Goal: Transaction & Acquisition: Download file/media

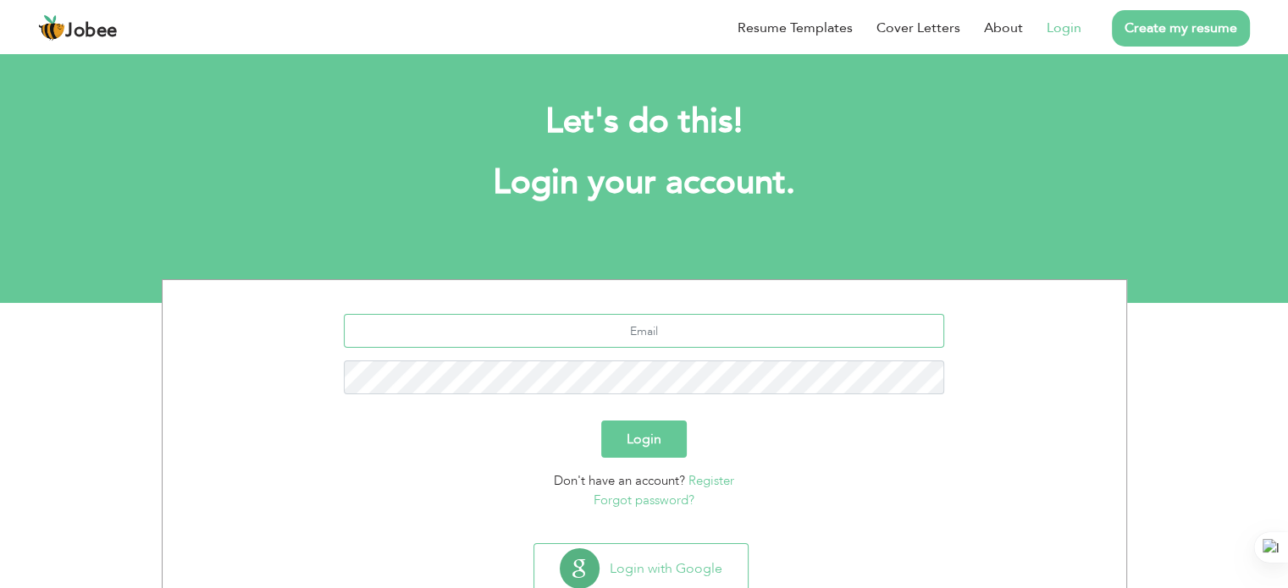
click at [664, 324] on input "text" at bounding box center [644, 331] width 600 height 34
type input "zamanuet@gmail.com"
click at [630, 432] on button "Login" at bounding box center [643, 439] width 85 height 37
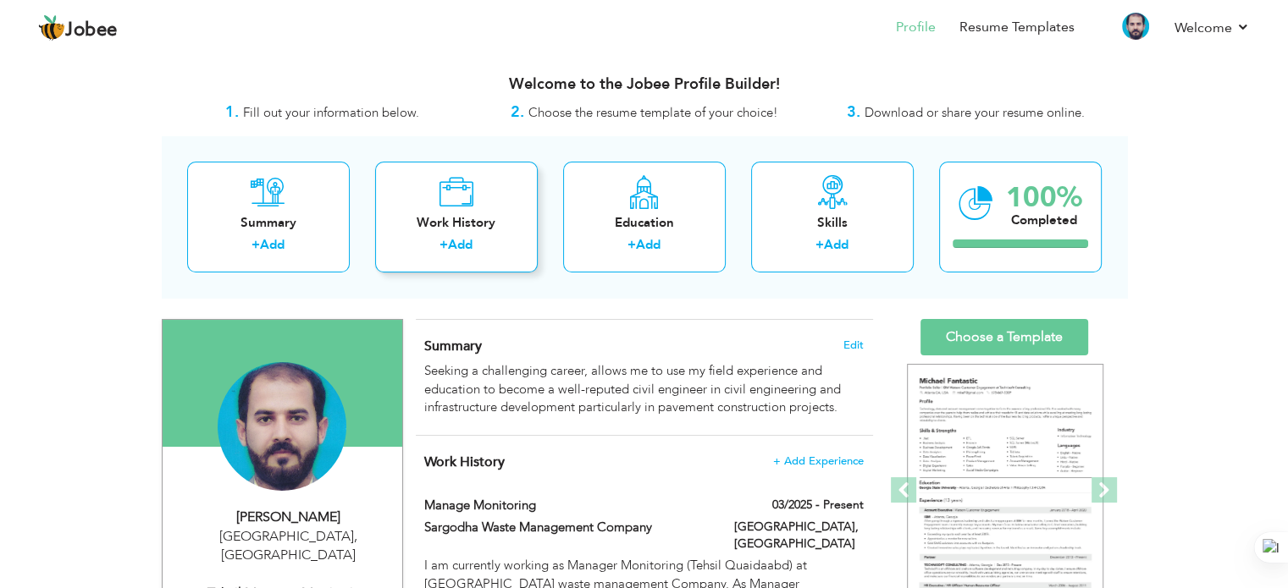
click at [470, 219] on div "Work History" at bounding box center [456, 223] width 135 height 18
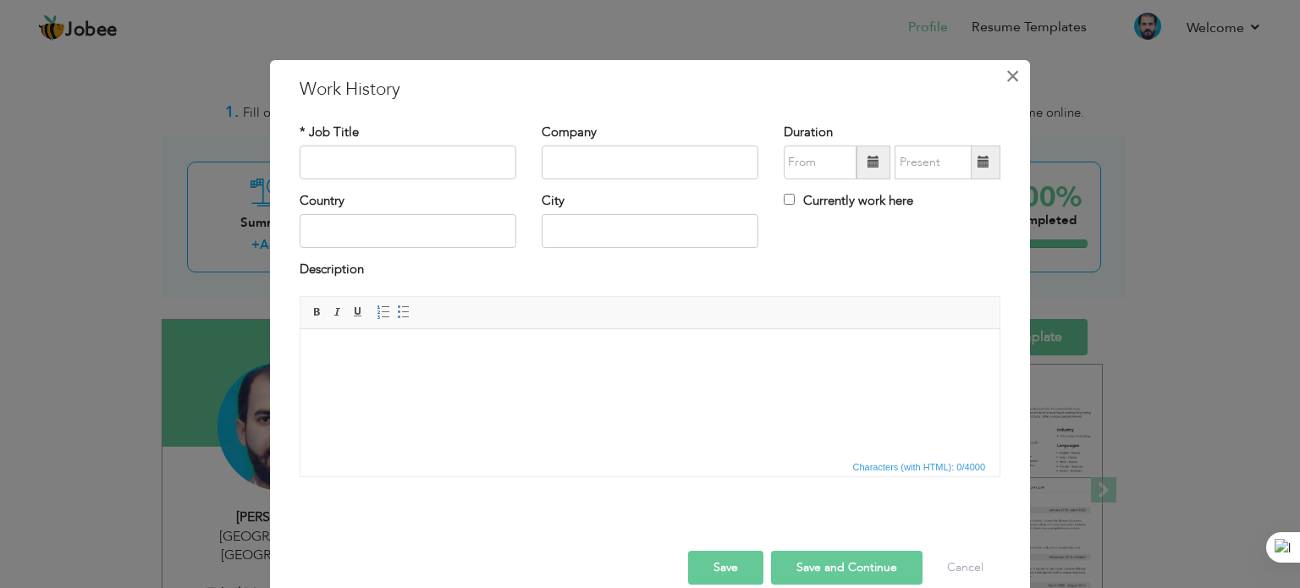
click at [1006, 69] on span "×" at bounding box center [1013, 76] width 14 height 30
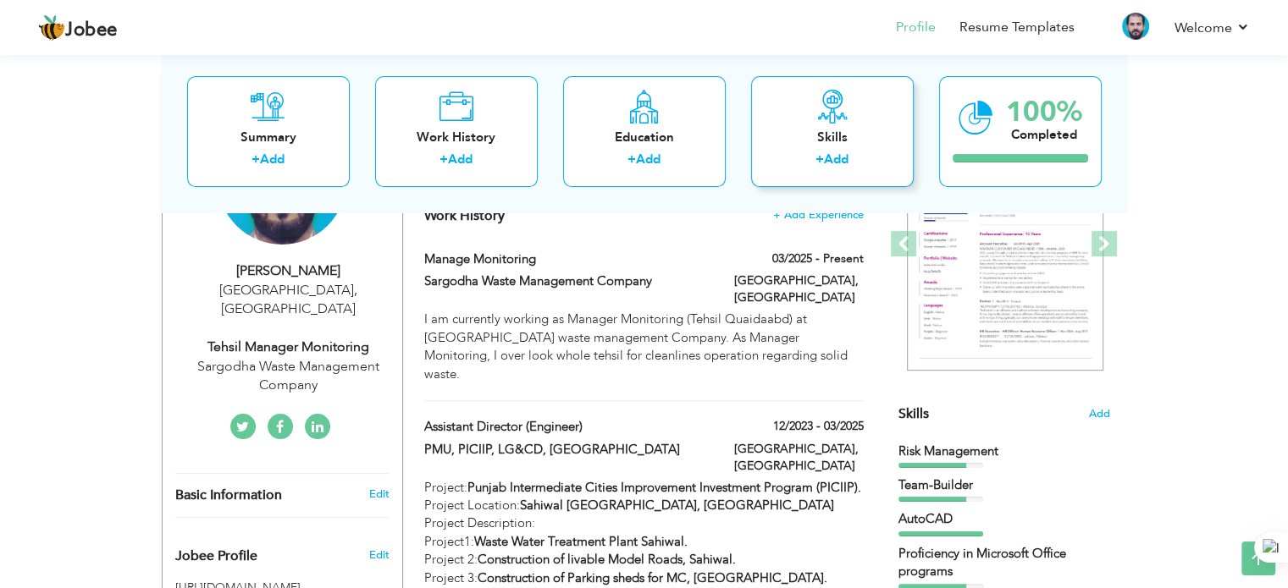
scroll to position [236, 0]
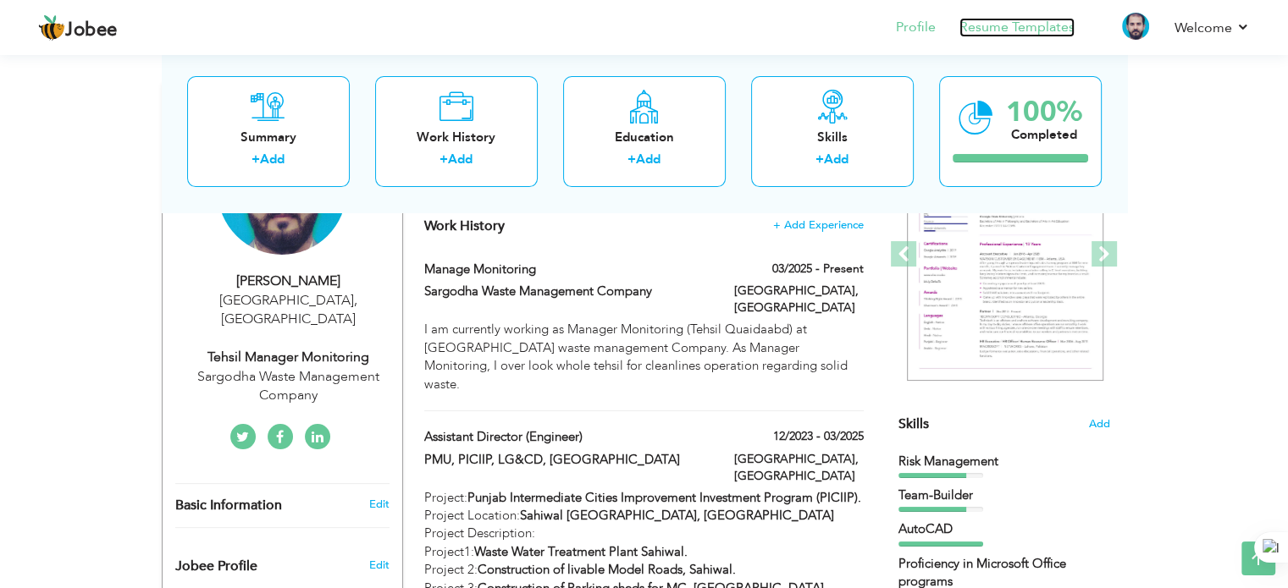
click at [1033, 30] on link "Resume Templates" at bounding box center [1016, 27] width 115 height 19
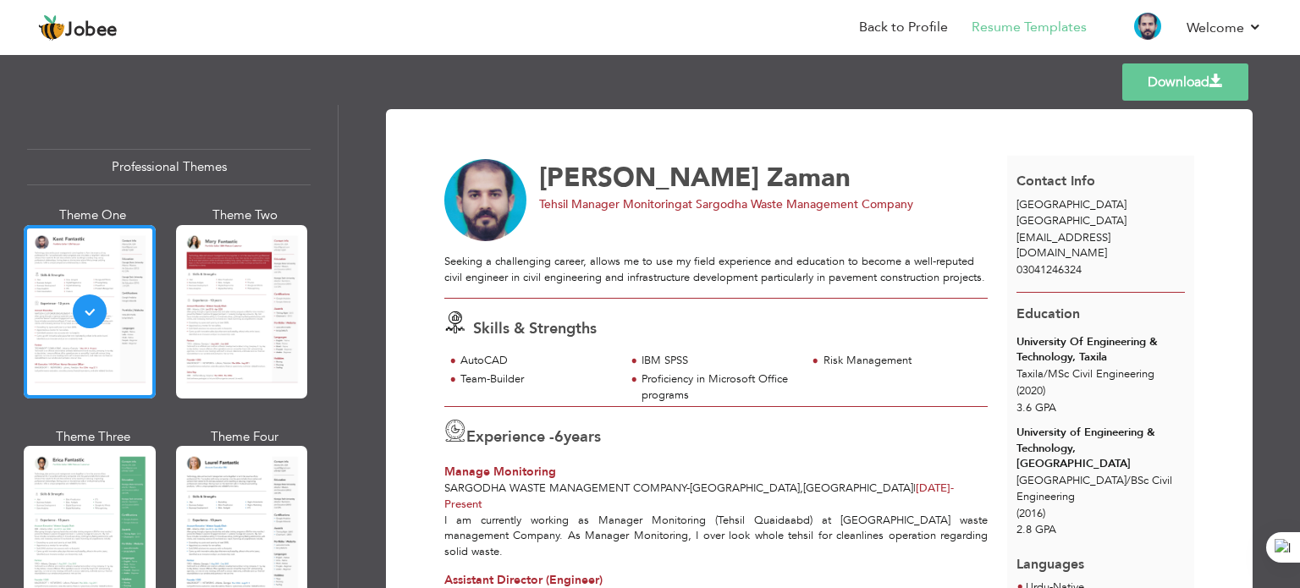
click at [1175, 82] on link "Download" at bounding box center [1185, 81] width 126 height 37
